Goal: Information Seeking & Learning: Understand process/instructions

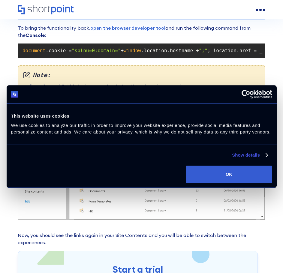
scroll to position [476, 0]
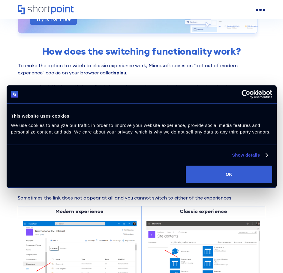
scroll to position [208, 0]
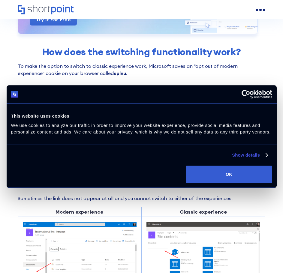
click at [269, 157] on div "Consent Selection Necessary Preferences Statistics Marketing Show details" at bounding box center [142, 153] width 270 height 16
click at [268, 156] on div "Consent Selection Necessary Preferences Statistics Marketing Show details" at bounding box center [142, 153] width 270 height 16
click at [262, 156] on link "Show details" at bounding box center [249, 155] width 35 height 7
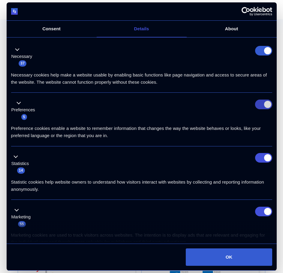
click at [258, 108] on input "Preferences" at bounding box center [263, 105] width 17 height 10
checkbox input "false"
click at [258, 154] on input "Statistics" at bounding box center [263, 158] width 17 height 10
checkbox input "false"
click at [262, 208] on input "Marketing" at bounding box center [263, 212] width 17 height 10
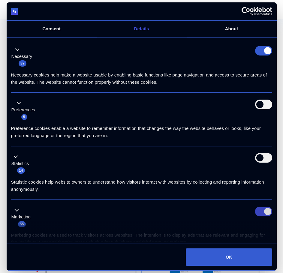
checkbox input "false"
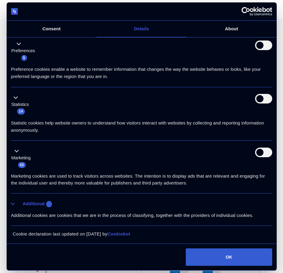
click at [16, 201] on button "Additional 8" at bounding box center [33, 204] width 45 height 8
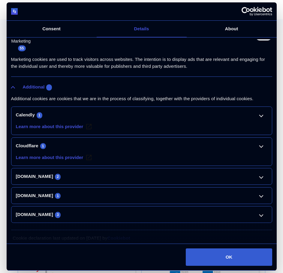
scroll to position [179, 0]
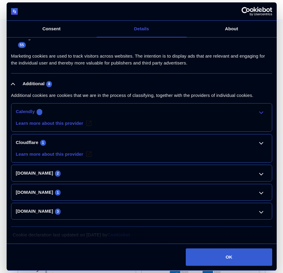
click at [260, 111] on link "Calendly 1" at bounding box center [142, 111] width 252 height 7
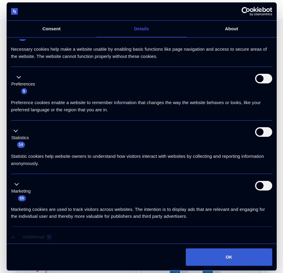
scroll to position [0, 0]
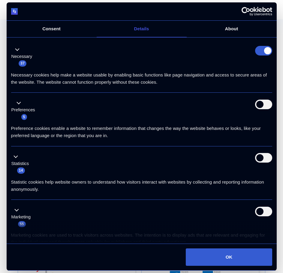
click at [262, 51] on form at bounding box center [263, 51] width 17 height 10
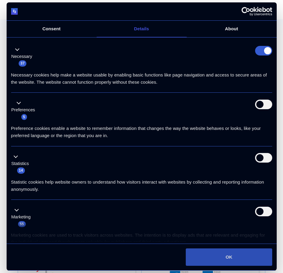
click at [223, 253] on button "OK" at bounding box center [229, 257] width 86 height 17
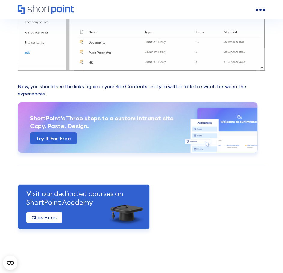
scroll to position [662, 0]
